Goal: Information Seeking & Learning: Learn about a topic

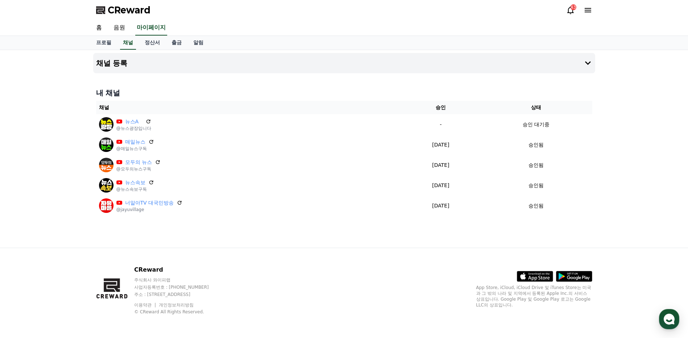
drag, startPoint x: 0, startPoint y: 0, endPoint x: 568, endPoint y: 11, distance: 568.3
click at [568, 11] on icon at bounding box center [570, 11] width 7 height 8
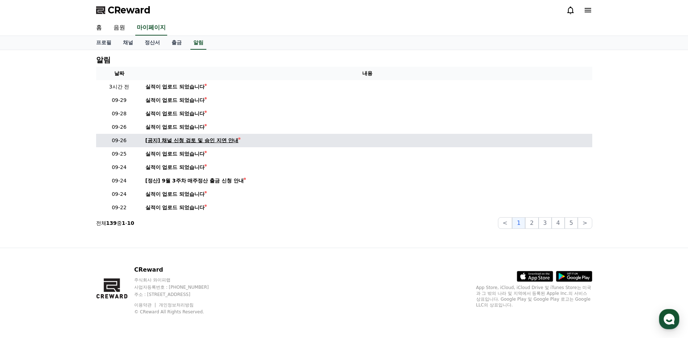
click at [190, 139] on div "[공지] 채널 신청 검토 및 승인 지연 안내" at bounding box center [191, 141] width 93 height 8
